Goal: Task Accomplishment & Management: Manage account settings

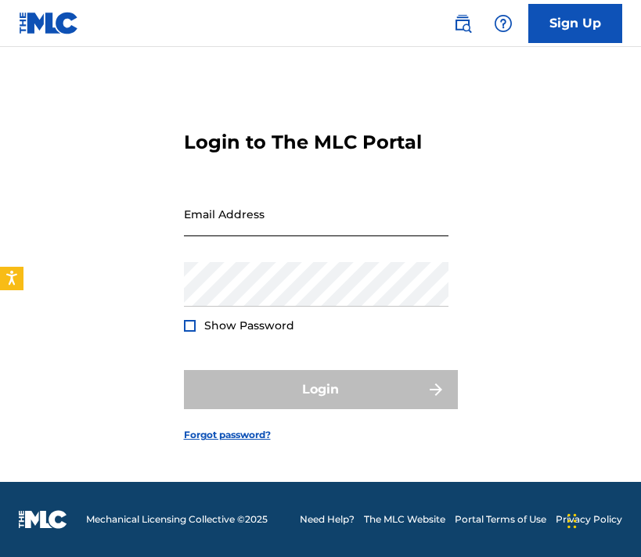
click at [255, 203] on input "Email Address" at bounding box center [316, 214] width 265 height 45
type input "[EMAIL_ADDRESS][DOMAIN_NAME]"
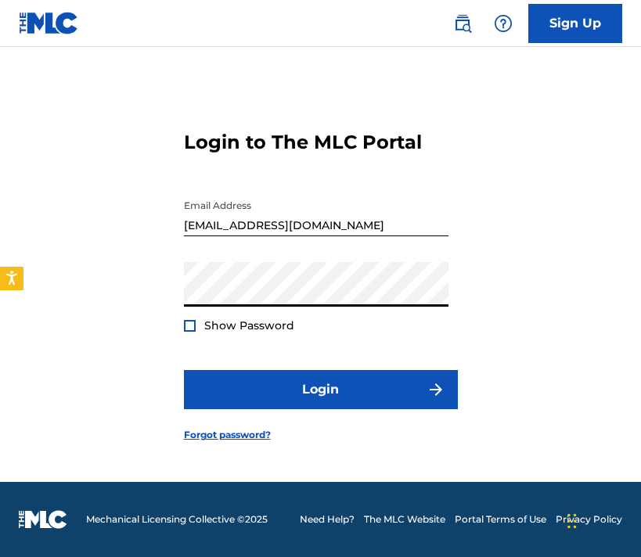
click at [186, 319] on div "Show Password" at bounding box center [239, 326] width 110 height 16
click at [191, 334] on form "Login to The MLC Portal Email Address [EMAIL_ADDRESS][DOMAIN_NAME] Password Sho…" at bounding box center [321, 274] width 274 height 416
click at [192, 331] on div "Show Password" at bounding box center [239, 326] width 110 height 16
click at [189, 326] on div at bounding box center [190, 326] width 12 height 12
click at [268, 366] on form "Login to The MLC Portal Email Address [EMAIL_ADDRESS][DOMAIN_NAME] Password Sho…" at bounding box center [321, 274] width 274 height 416
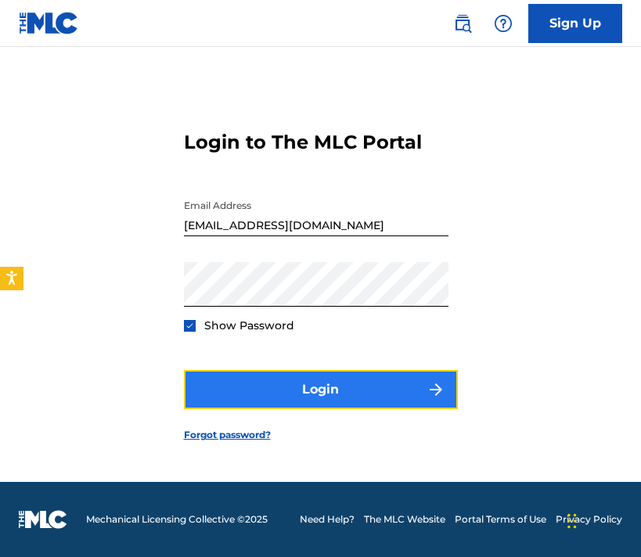
click at [272, 382] on button "Login" at bounding box center [321, 389] width 274 height 39
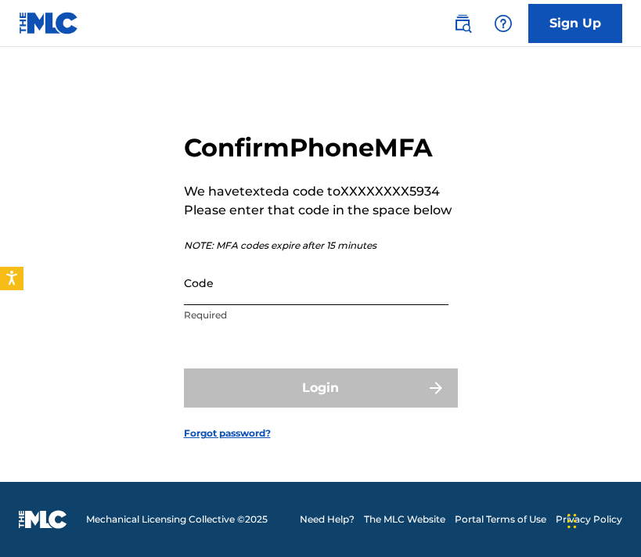
click at [294, 297] on input "Code" at bounding box center [316, 283] width 265 height 45
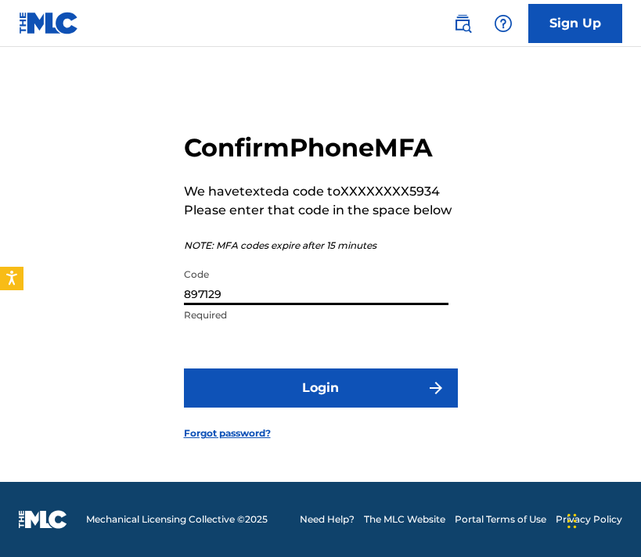
type input "897129"
click at [184, 369] on button "Login" at bounding box center [321, 388] width 274 height 39
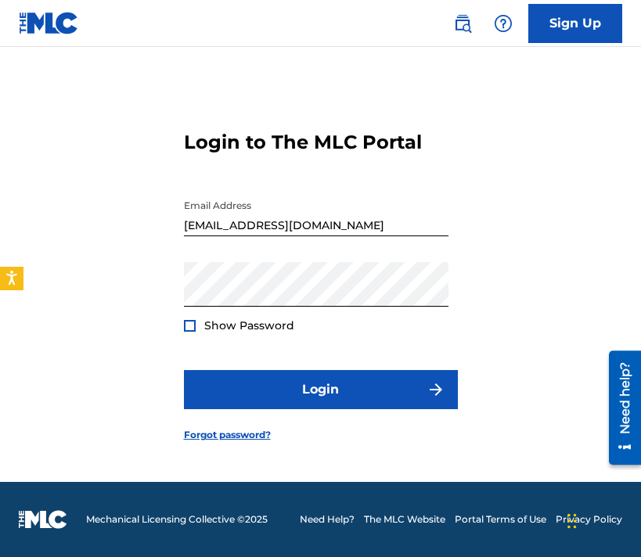
click at [614, 387] on div "Need help?" at bounding box center [625, 407] width 32 height 114
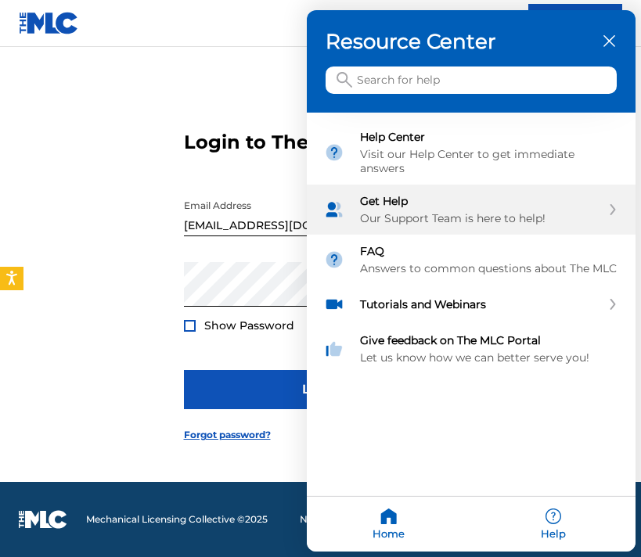
click at [449, 194] on div "Get Help" at bounding box center [480, 201] width 241 height 14
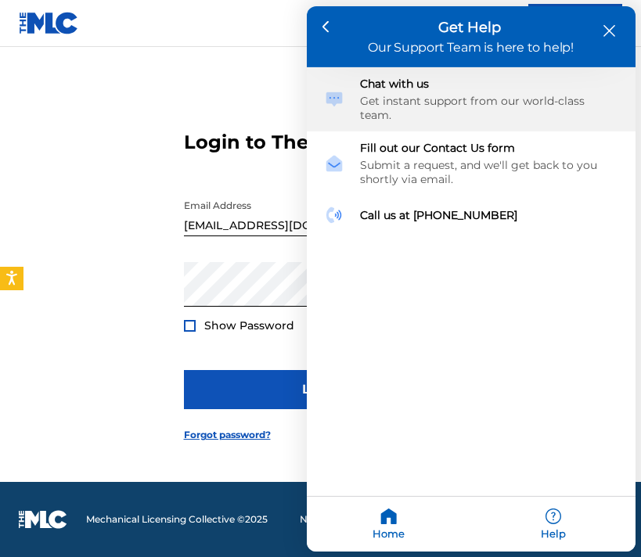
click at [424, 99] on div "Get instant support from our world-class team." at bounding box center [489, 108] width 258 height 28
